Goal: Task Accomplishment & Management: Manage account settings

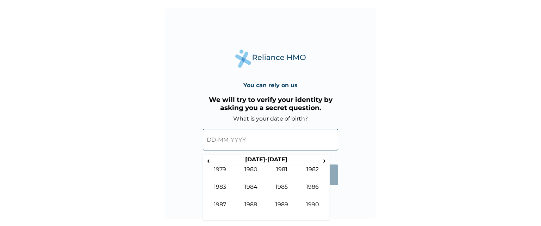
click at [209, 161] on span "‹" at bounding box center [208, 160] width 7 height 9
click at [222, 186] on td "1973" at bounding box center [220, 193] width 31 height 18
click at [285, 205] on td "Nov" at bounding box center [281, 210] width 31 height 18
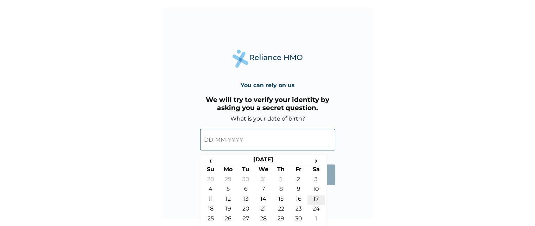
click at [315, 198] on td "17" at bounding box center [317, 201] width 18 height 10
type input "17-11-1973"
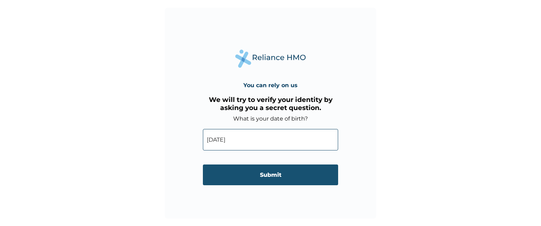
click at [269, 175] on input "Submit" at bounding box center [270, 175] width 135 height 21
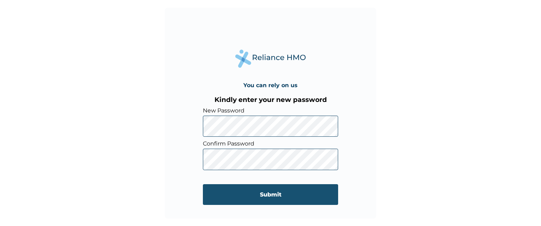
click at [318, 196] on input "Submit" at bounding box center [270, 194] width 135 height 21
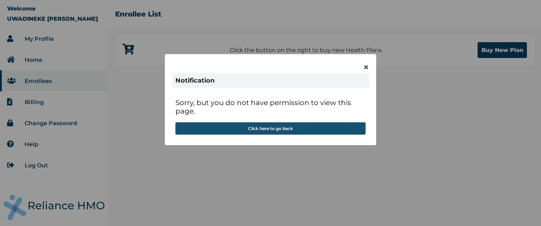
click at [272, 130] on button "Click here to go back" at bounding box center [270, 129] width 190 height 12
